Goal: Information Seeking & Learning: Learn about a topic

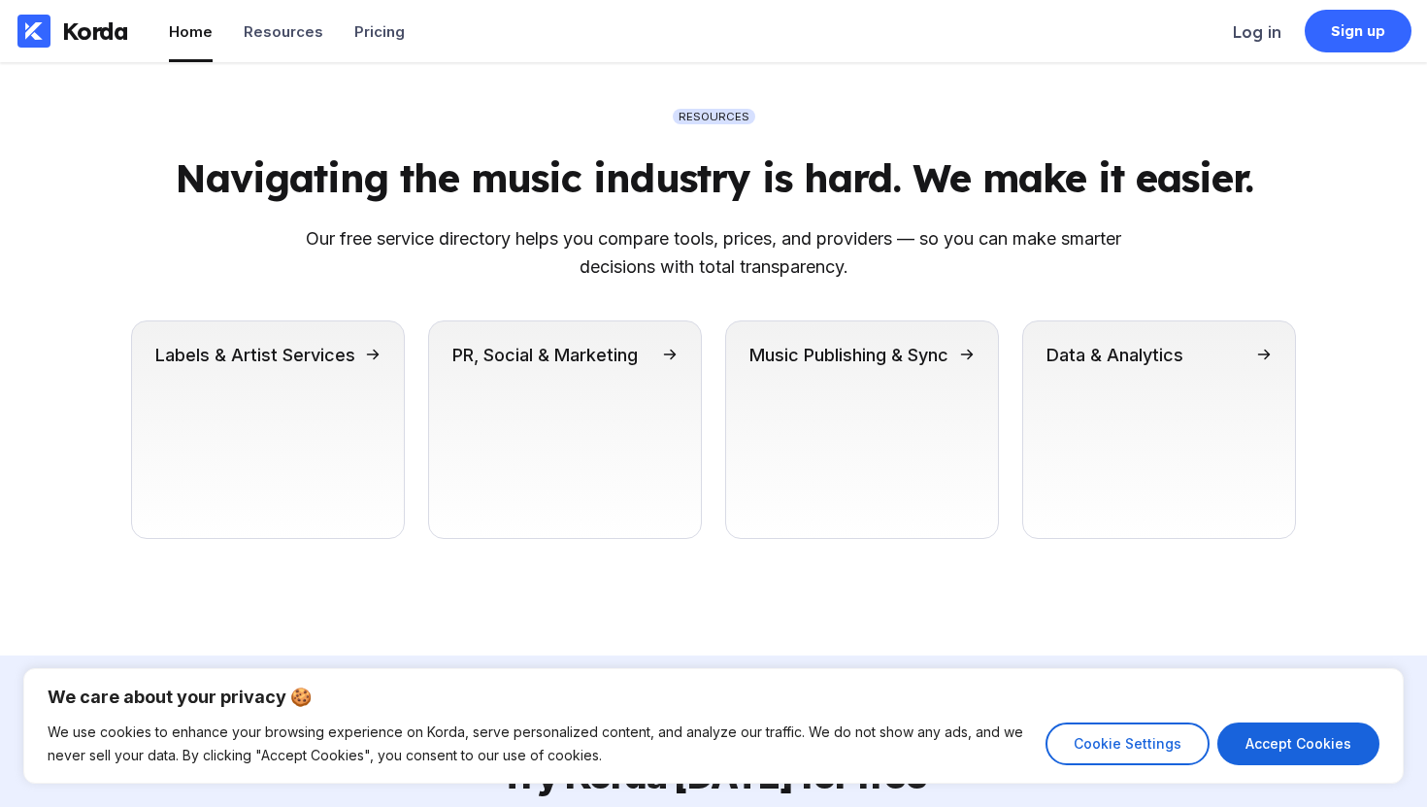
scroll to position [5612, 0]
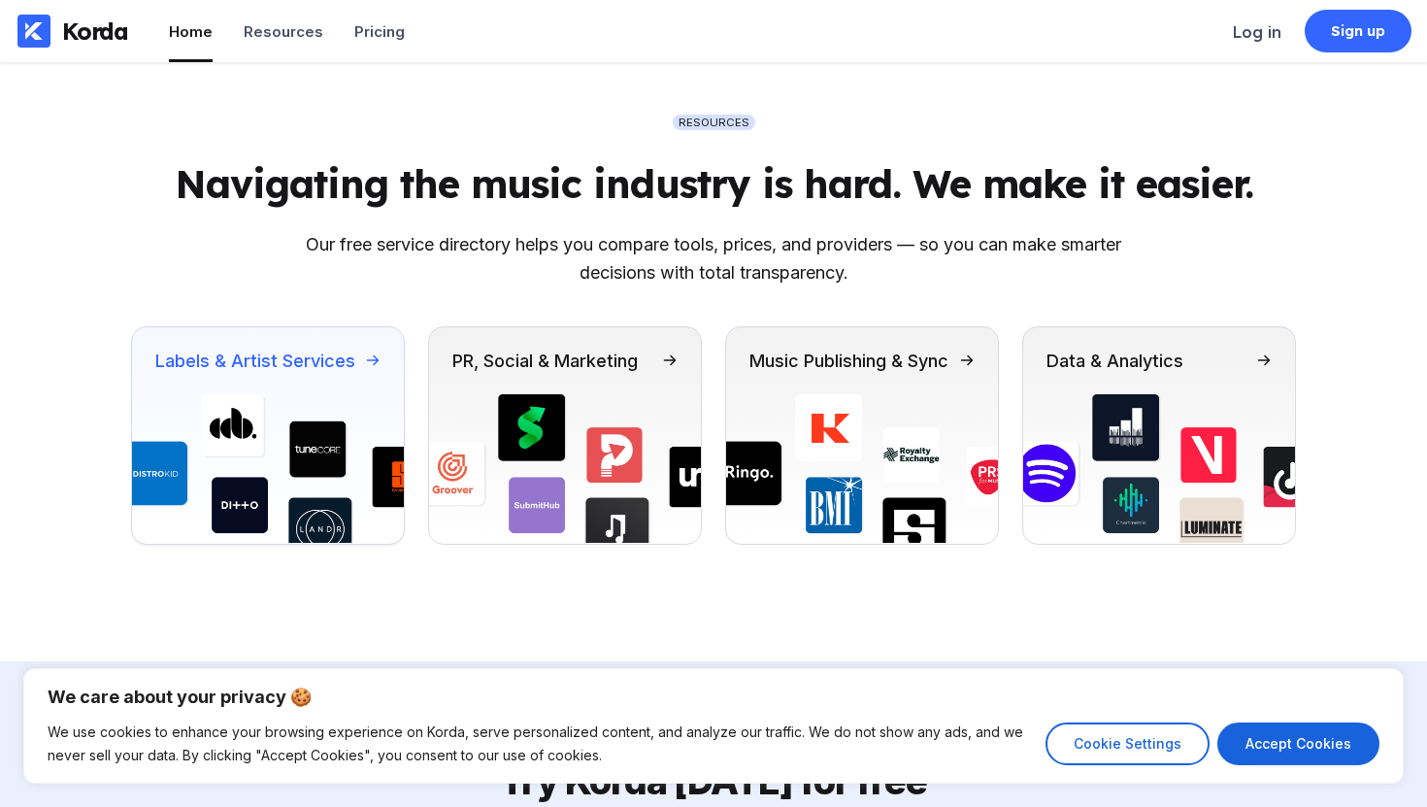
click at [294, 452] on img at bounding box center [268, 469] width 272 height 150
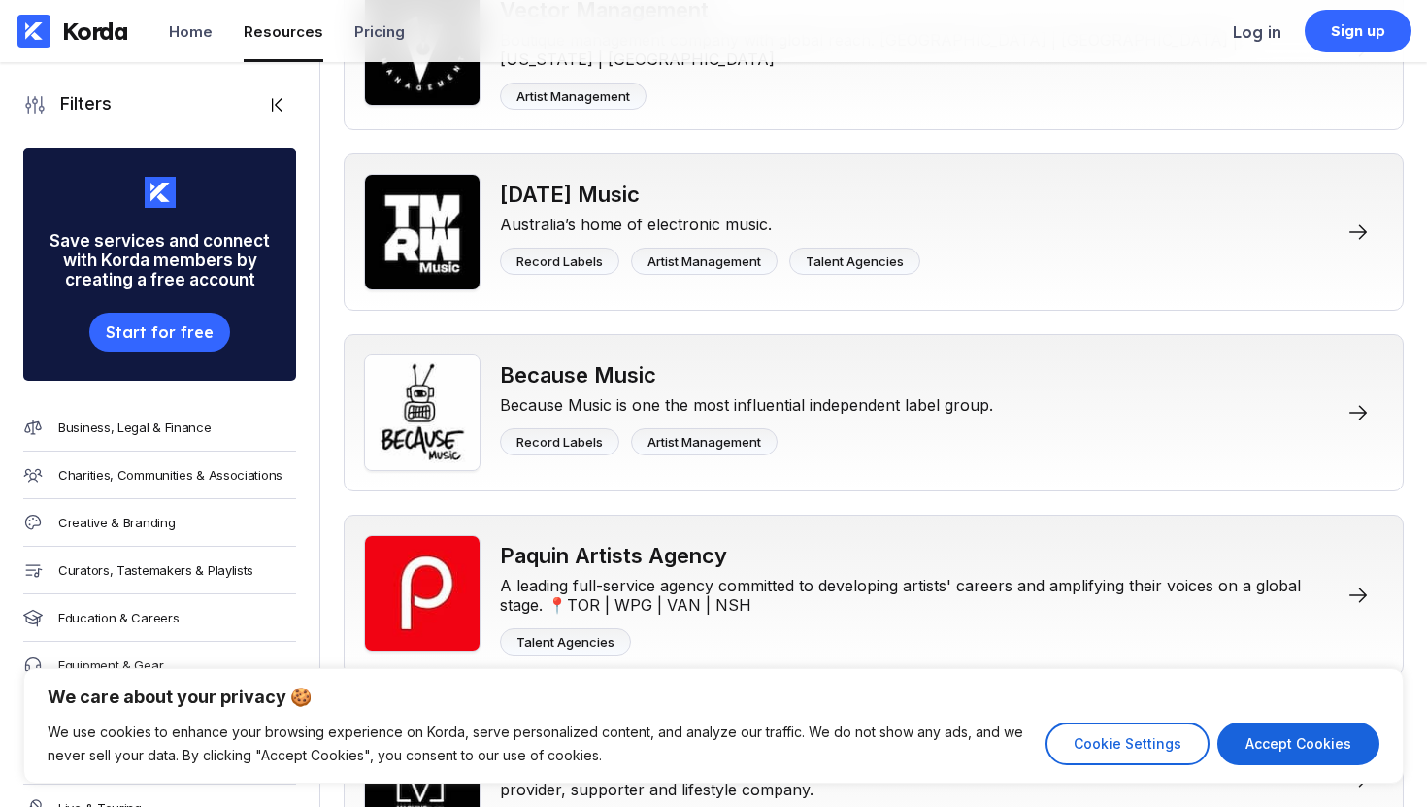
scroll to position [1862, 0]
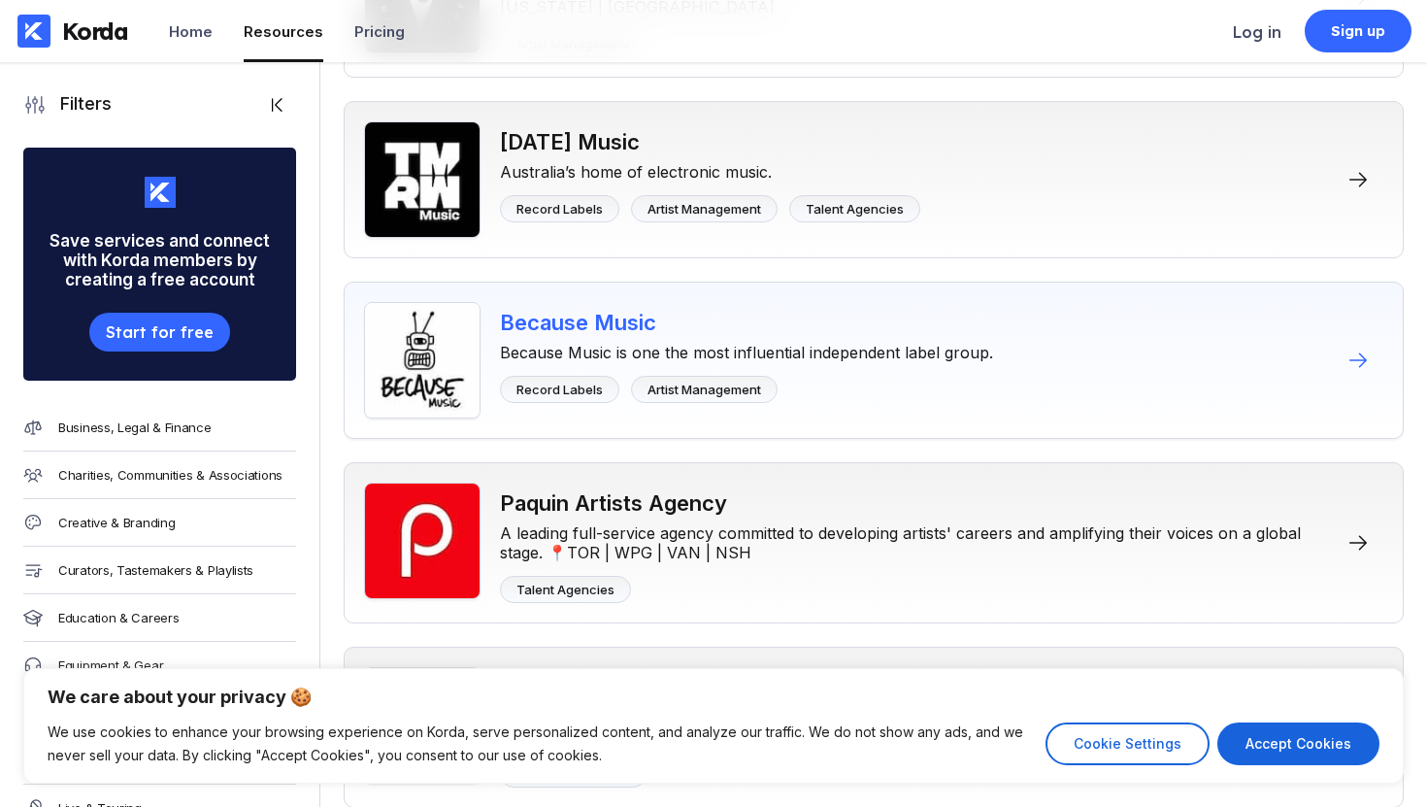
click at [951, 345] on div "Because Music is one the most influential independent label group." at bounding box center [746, 348] width 493 height 27
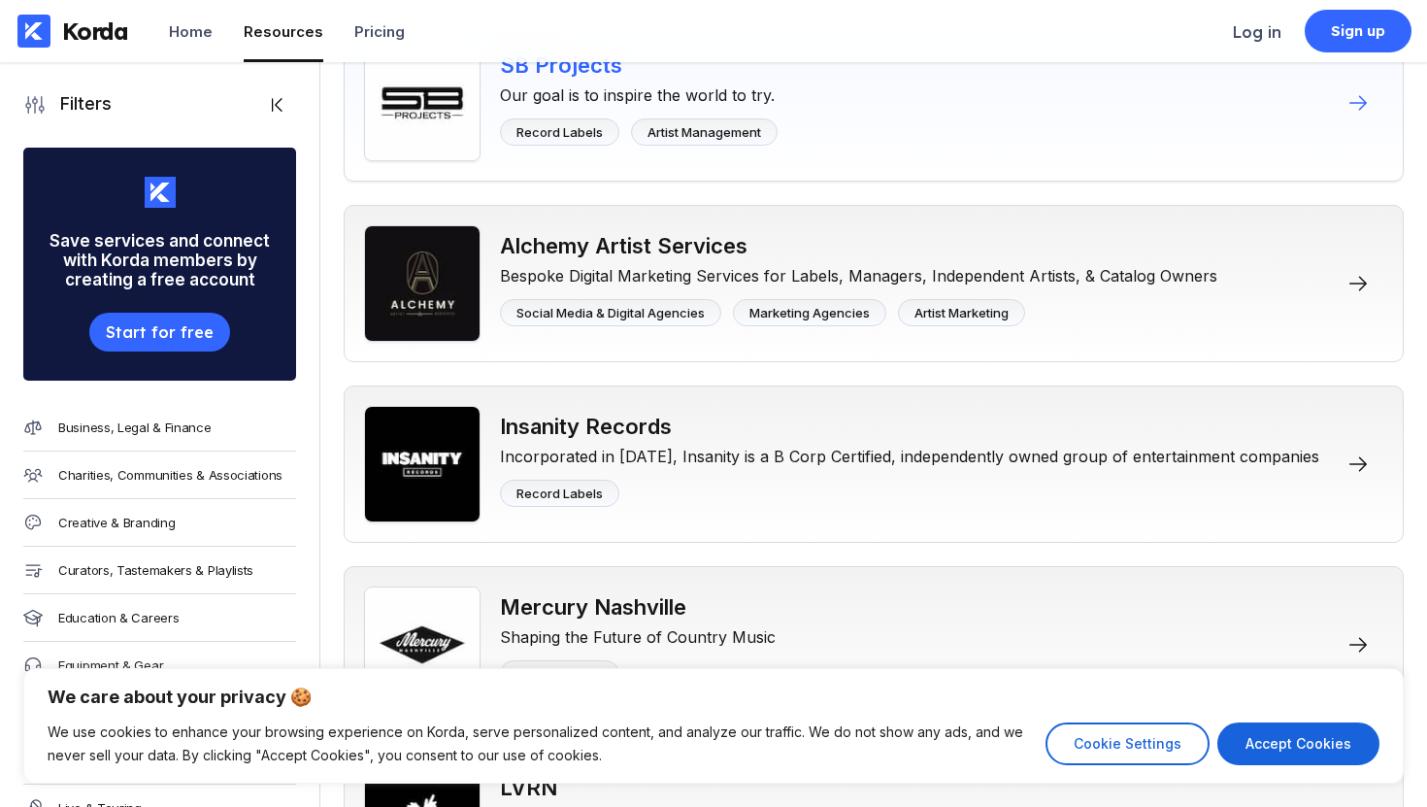
scroll to position [3921, 0]
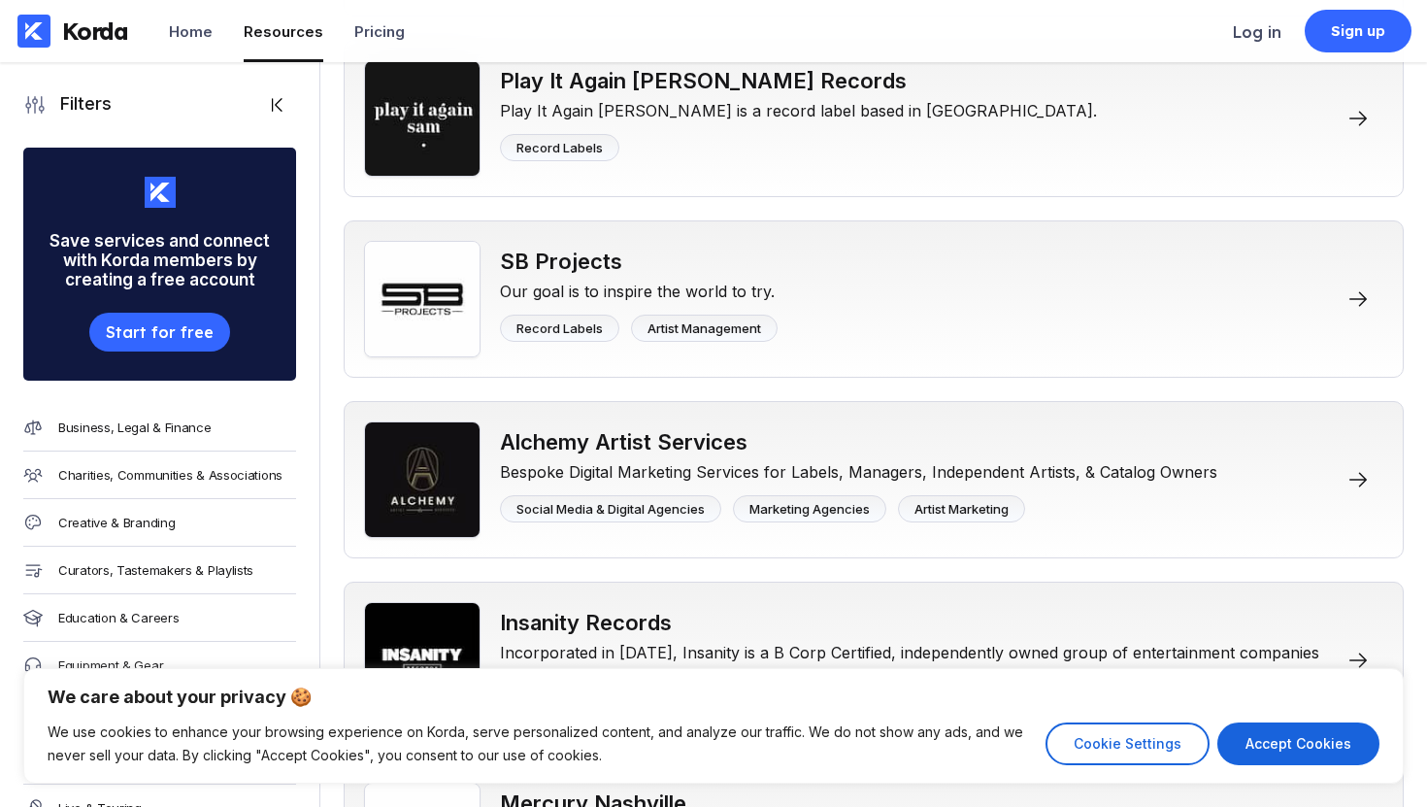
click at [404, 42] on div "Korda Home Resources Pricing" at bounding box center [214, 31] width 428 height 62
click at [380, 38] on div "Pricing" at bounding box center [379, 31] width 50 height 18
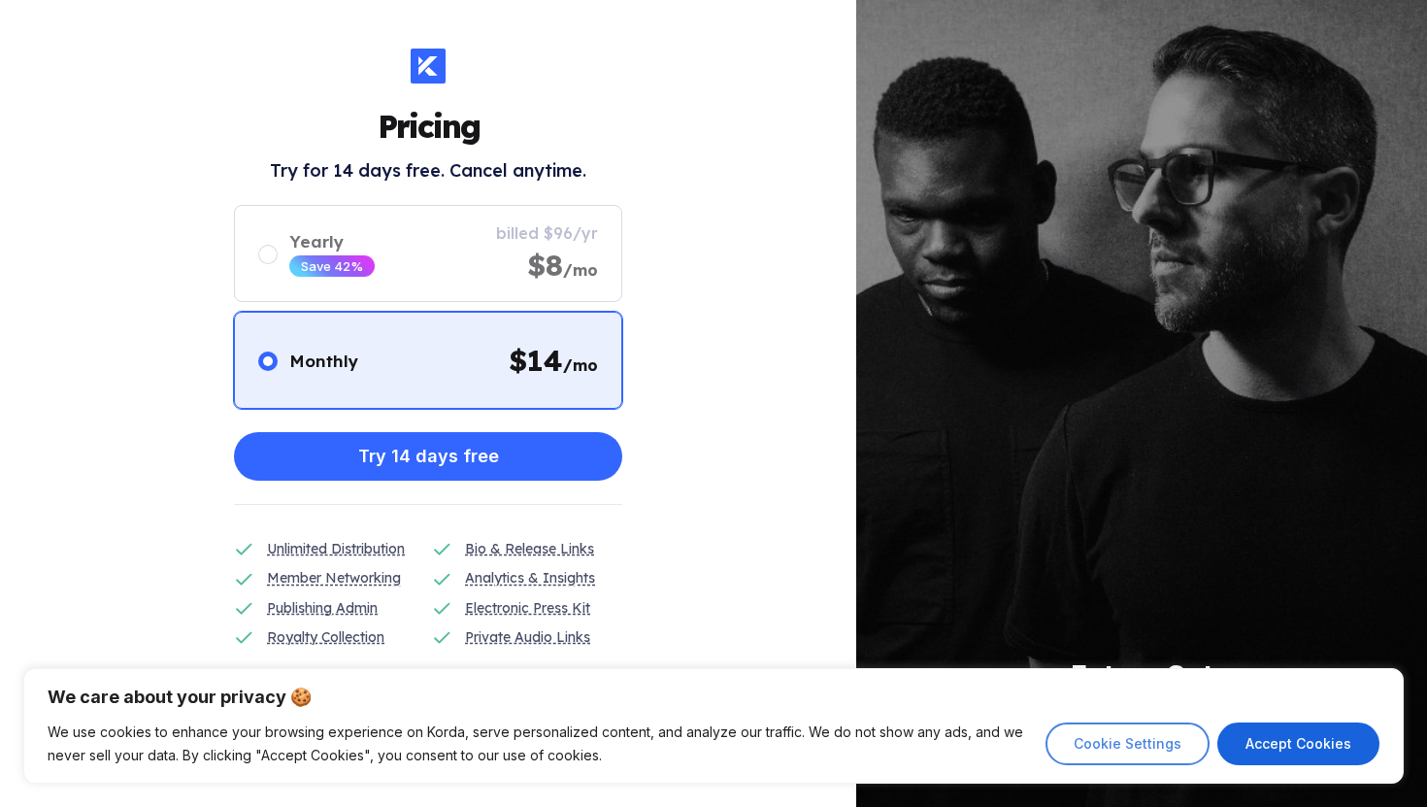
click at [1156, 743] on button "Cookie Settings" at bounding box center [1128, 743] width 164 height 43
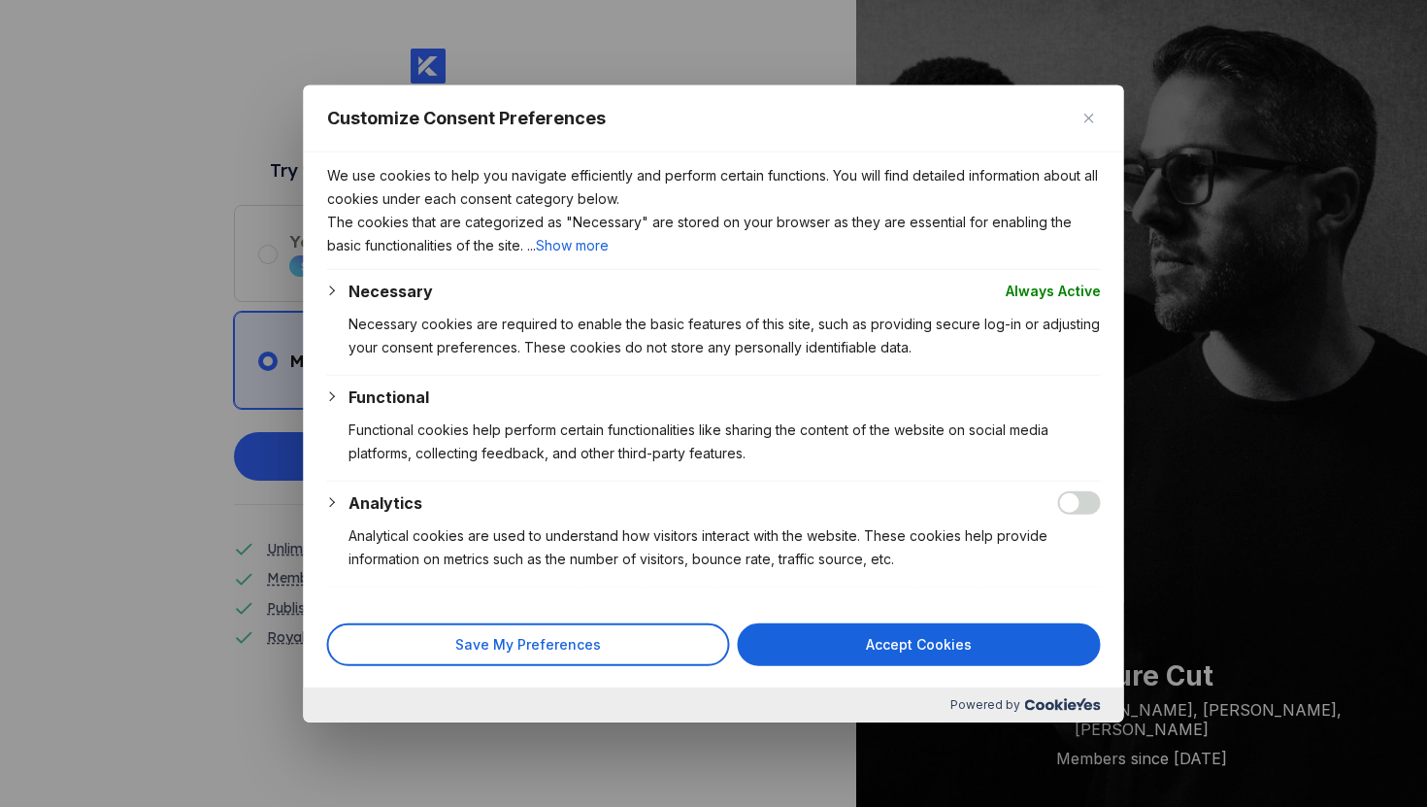
click at [472, 314] on p "Necessary cookies are required to enable the basic features of this site, such …" at bounding box center [725, 335] width 752 height 47
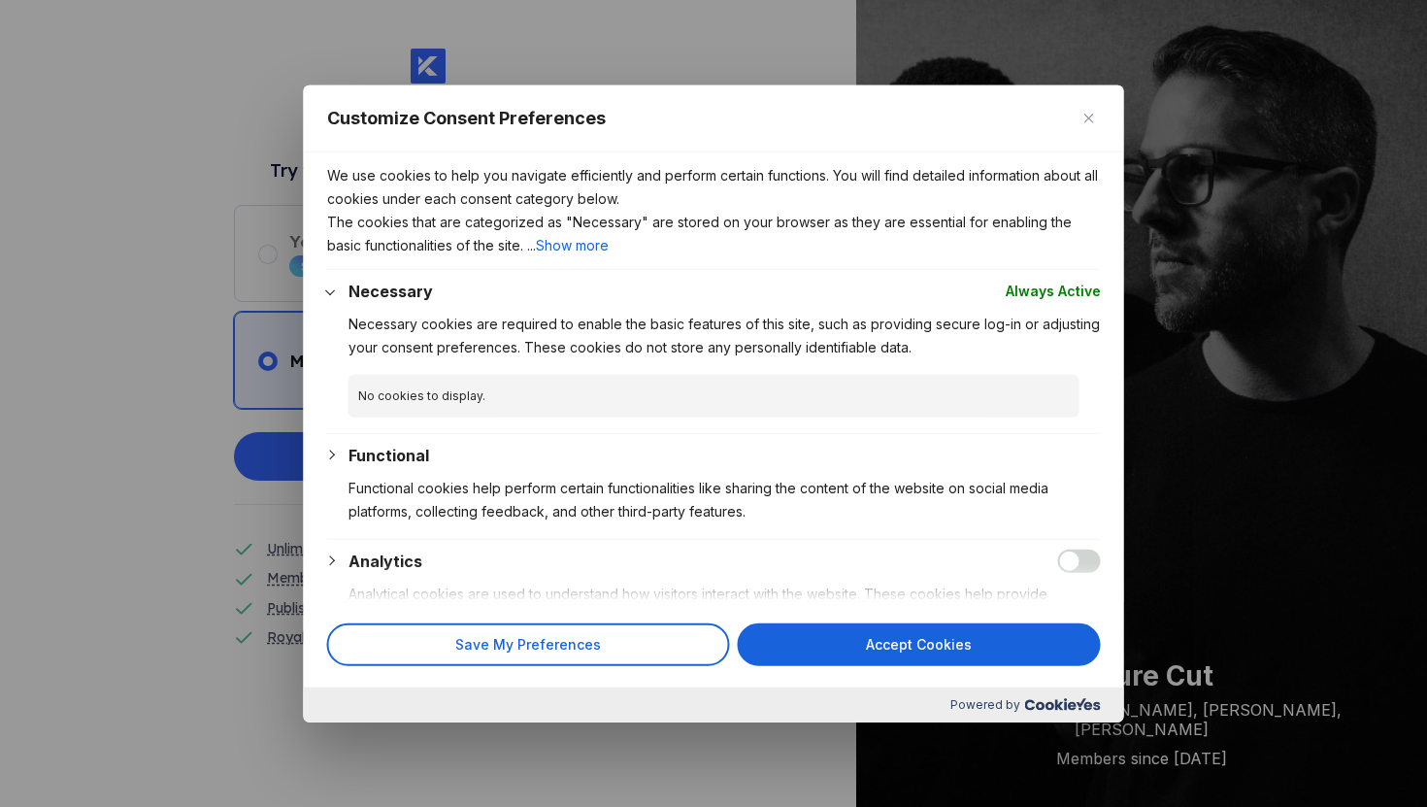
click at [476, 497] on p "Functional cookies help perform certain functionalities like sharing the conten…" at bounding box center [725, 499] width 752 height 47
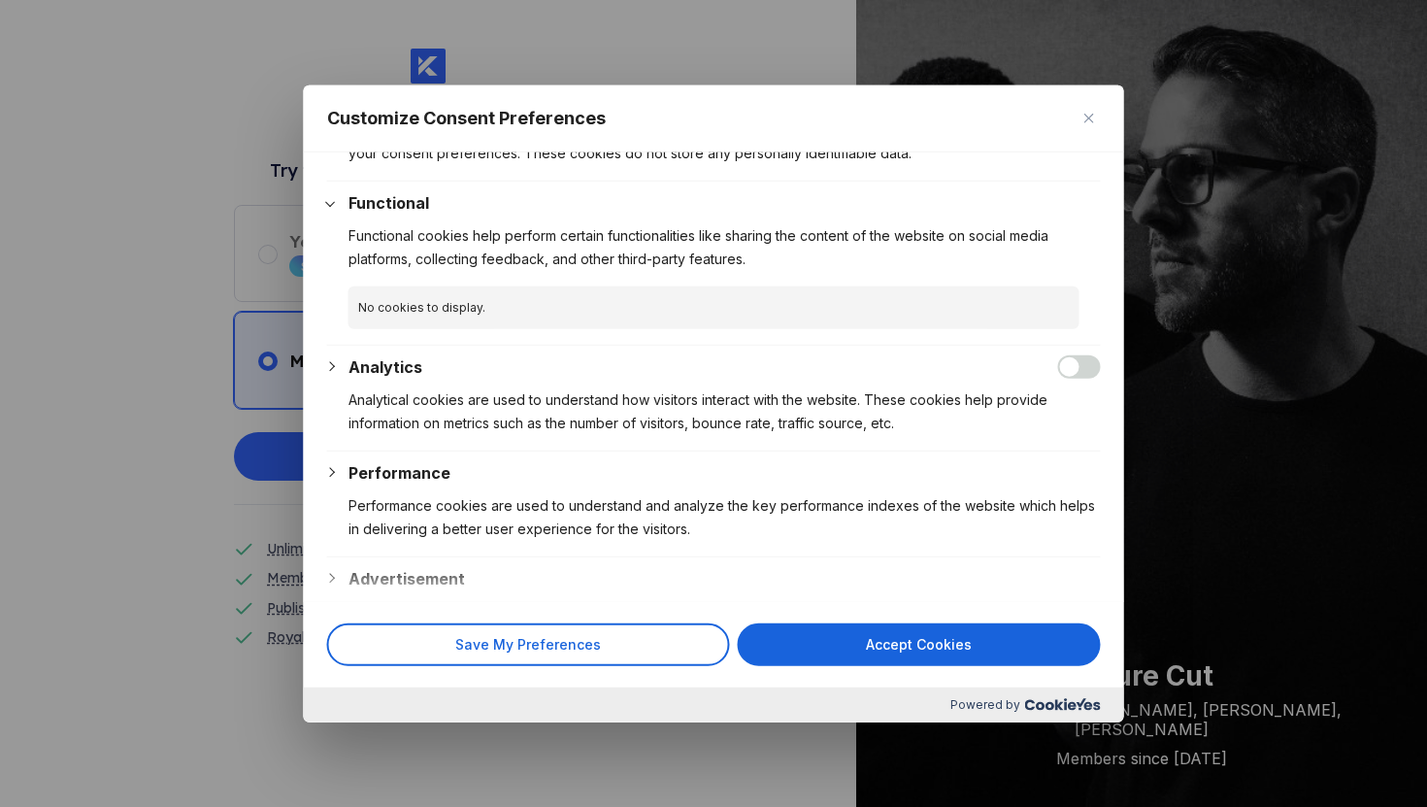
scroll to position [347, 0]
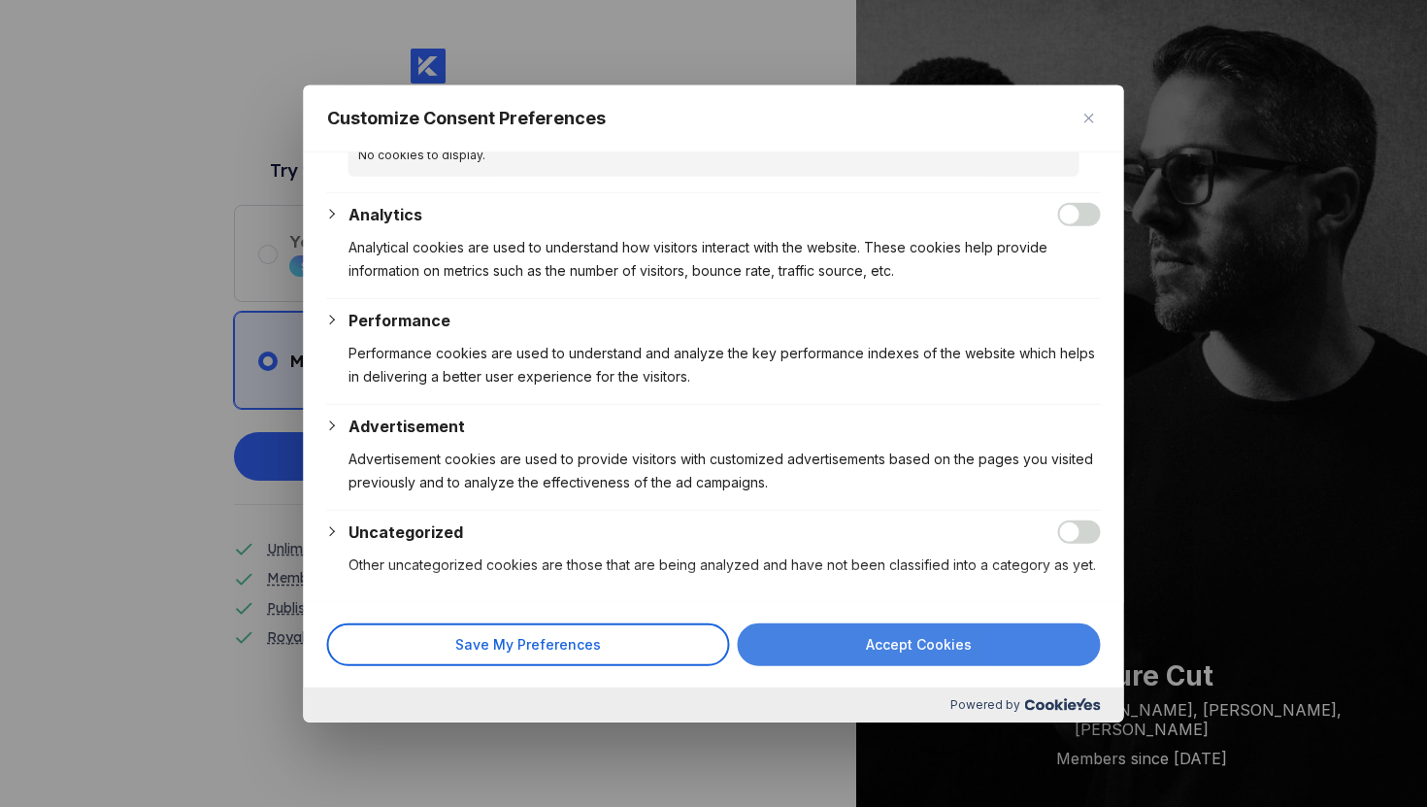
click at [824, 648] on button "Accept Cookies" at bounding box center [919, 644] width 363 height 43
checkbox input "true"
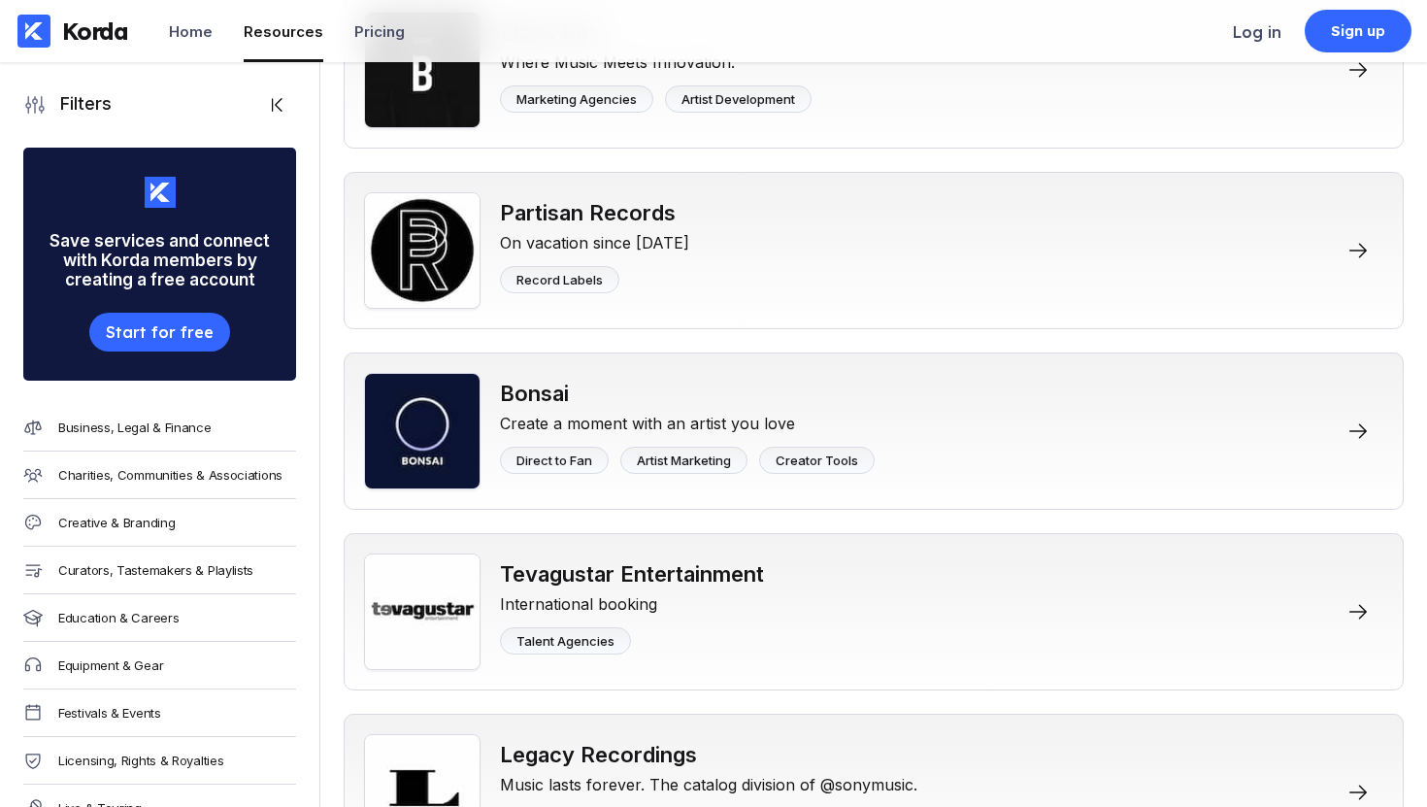
scroll to position [2488, 0]
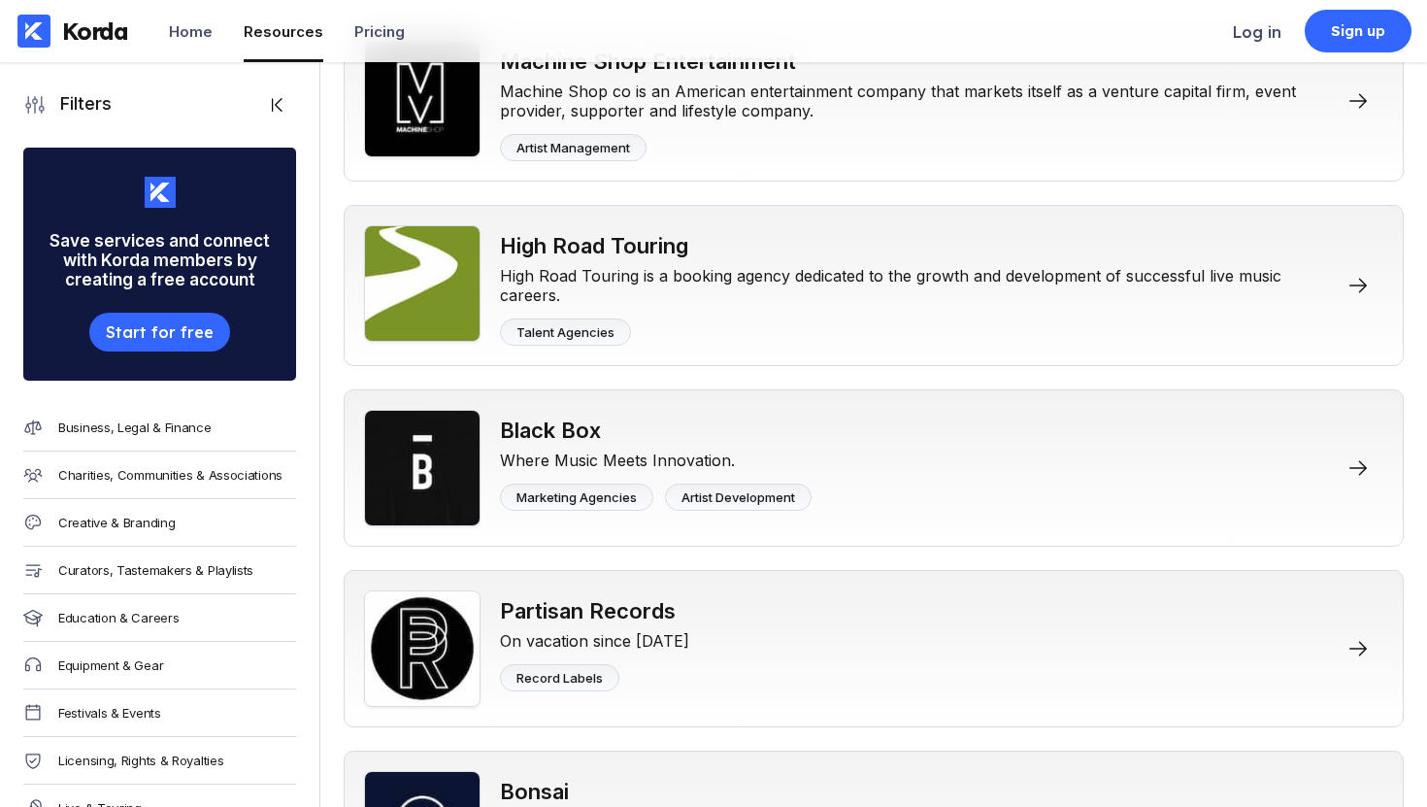
click at [216, 47] on ul "Home Resources Pricing" at bounding box center [287, 31] width 236 height 62
click at [215, 45] on ul "Home Resources Pricing" at bounding box center [287, 31] width 236 height 62
click at [202, 39] on div "Home" at bounding box center [191, 31] width 44 height 18
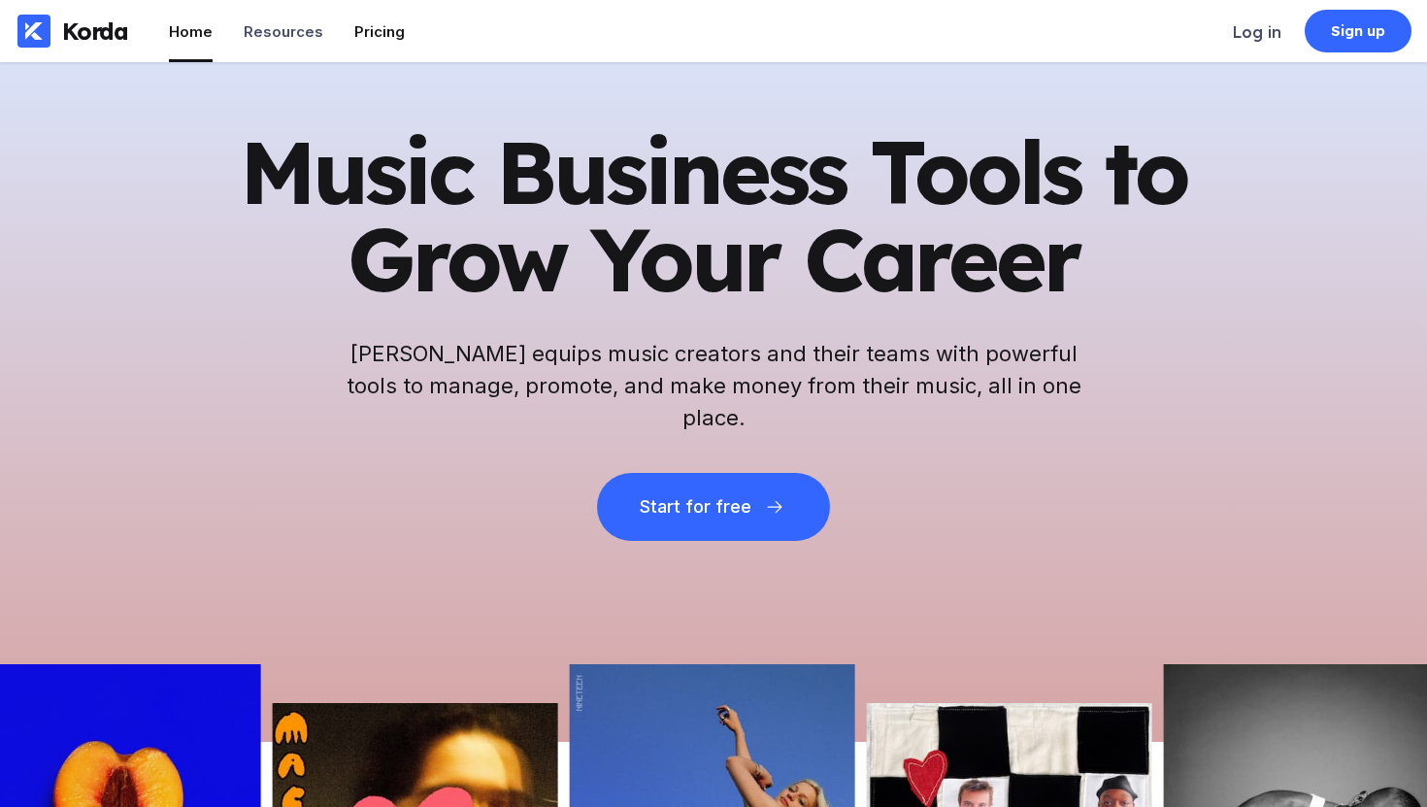
click at [354, 19] on li "Pricing" at bounding box center [379, 31] width 50 height 62
